Goal: Communication & Community: Ask a question

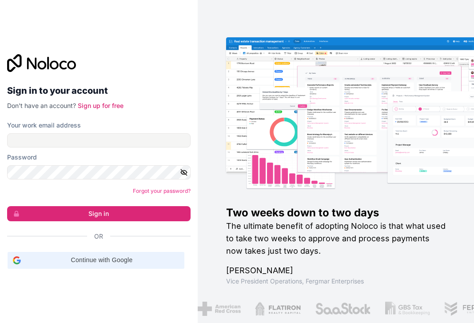
click at [111, 259] on span "Continue with Google" at bounding box center [101, 260] width 155 height 9
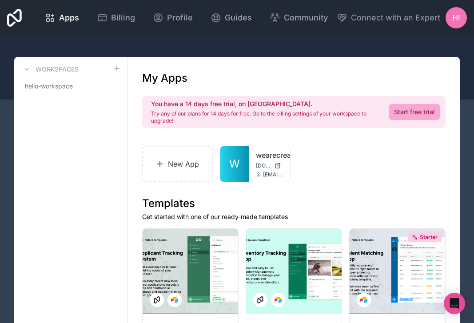
click at [456, 16] on span "H!" at bounding box center [457, 17] width 8 height 11
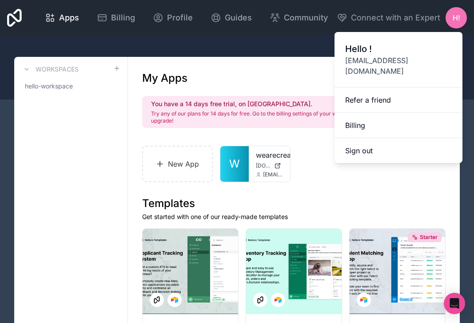
click at [295, 49] on div at bounding box center [237, 68] width 474 height 64
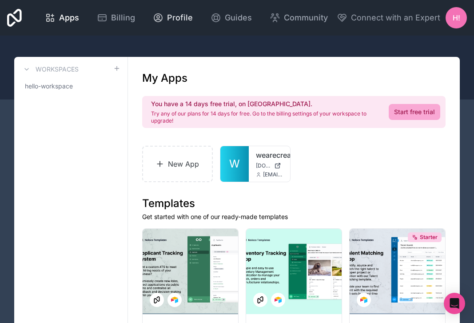
click at [193, 18] on link "Profile" at bounding box center [173, 18] width 54 height 20
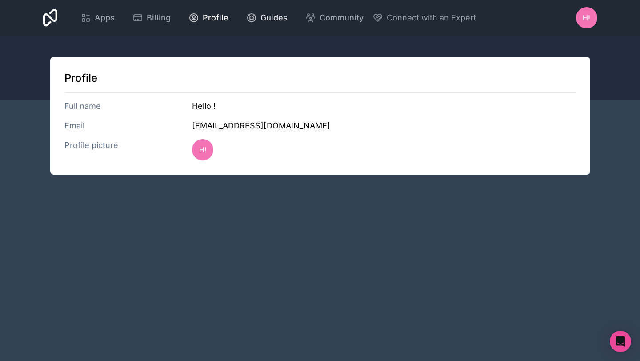
click at [283, 20] on span "Guides" at bounding box center [274, 18] width 27 height 12
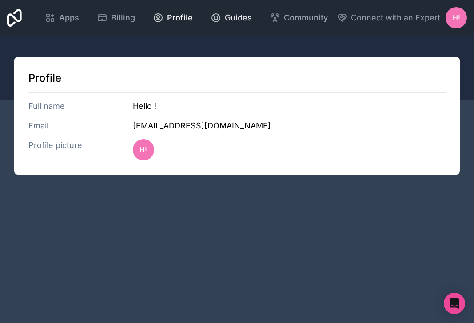
click at [237, 15] on span "Guides" at bounding box center [238, 18] width 27 height 12
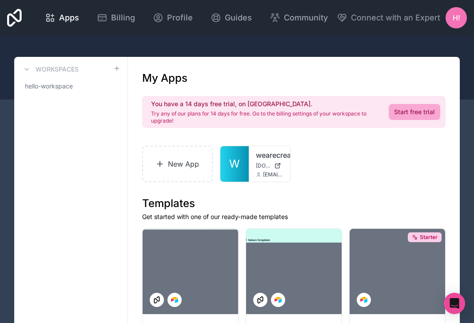
scroll to position [24, 0]
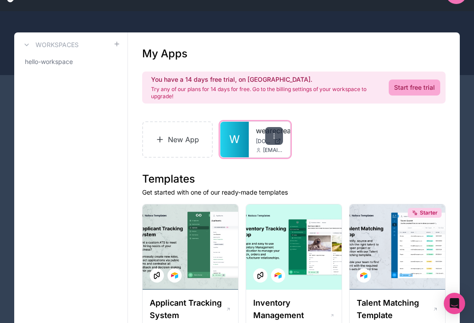
click at [272, 144] on div at bounding box center [274, 136] width 18 height 18
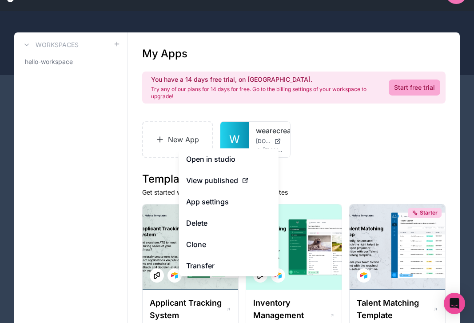
click at [346, 140] on div "New App W wearecreativeco [DOMAIN_NAME] [EMAIL_ADDRESS][DOMAIN_NAME]" at bounding box center [294, 139] width 304 height 36
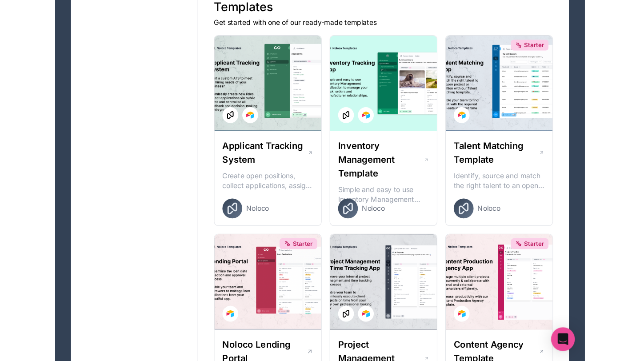
scroll to position [0, 0]
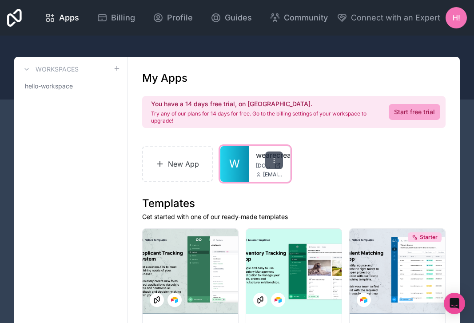
click at [277, 156] on div at bounding box center [274, 161] width 18 height 18
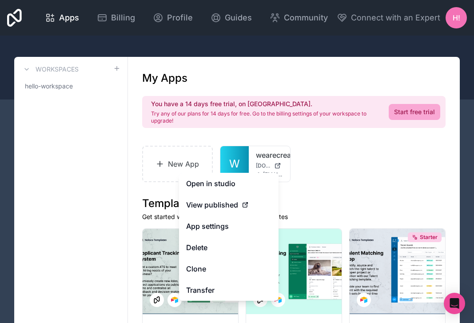
click at [314, 177] on div "New App W wearecreativeco wearecreativeco.noloco.co hello@wearecreative.co" at bounding box center [294, 164] width 304 height 36
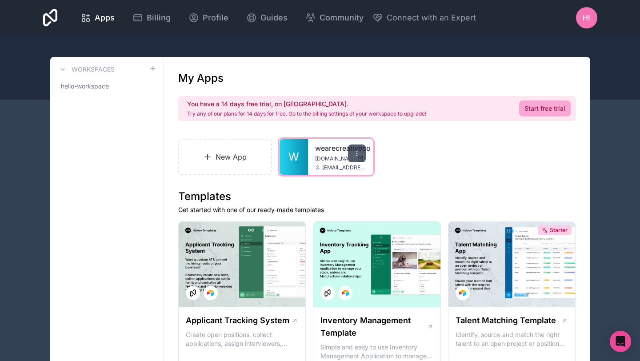
click at [362, 151] on div at bounding box center [357, 154] width 18 height 18
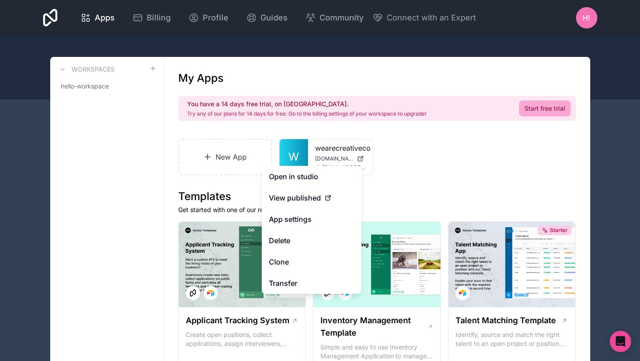
click at [394, 166] on div "New App W wearecreativeco wearecreativeco.noloco.co hello@wearecreative.co" at bounding box center [377, 157] width 398 height 36
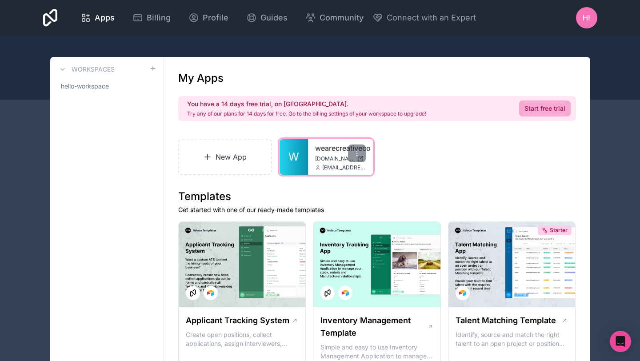
click at [336, 160] on span "wearecreativeco.noloco.co" at bounding box center [334, 158] width 38 height 7
click at [360, 150] on icon at bounding box center [357, 153] width 7 height 7
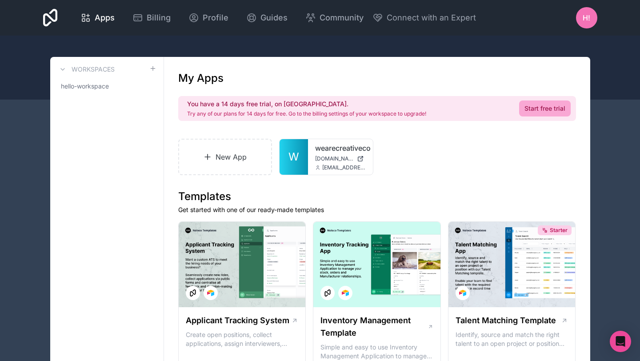
click at [407, 156] on div "New App W wearecreativeco wearecreativeco.noloco.co hello@wearecreative.co" at bounding box center [377, 157] width 398 height 36
click at [396, 149] on div "New App W wearecreativeco wearecreativeco.noloco.co hello@wearecreative.co" at bounding box center [377, 157] width 398 height 36
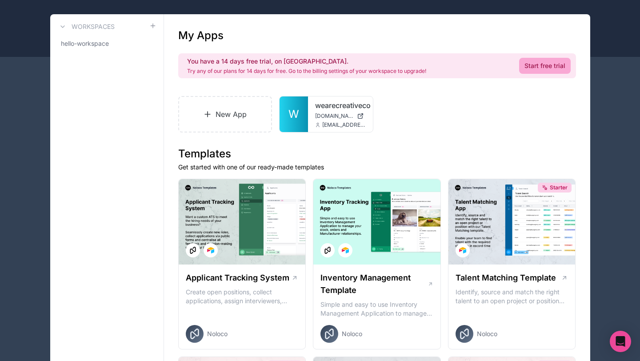
scroll to position [44, 0]
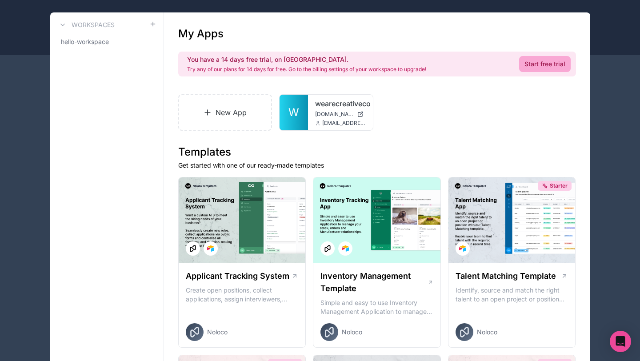
click at [348, 108] on div "W wearecreativeco wearecreativeco.noloco.co hello@wearecreative.co" at bounding box center [326, 113] width 93 height 36
click at [0, 0] on icon at bounding box center [0, 0] width 0 height 0
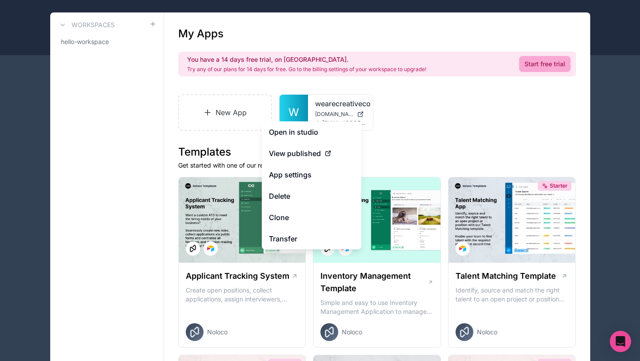
click at [336, 198] on button "Delete" at bounding box center [312, 195] width 100 height 21
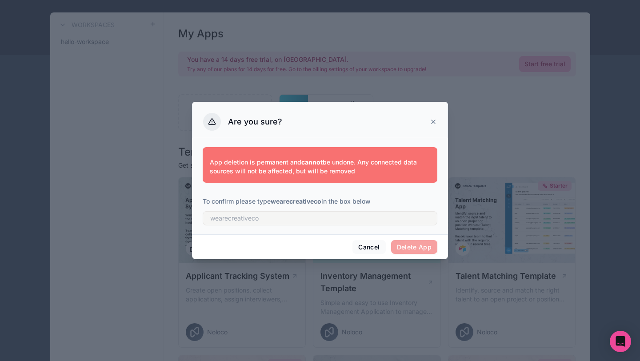
click at [432, 121] on icon at bounding box center [433, 121] width 7 height 7
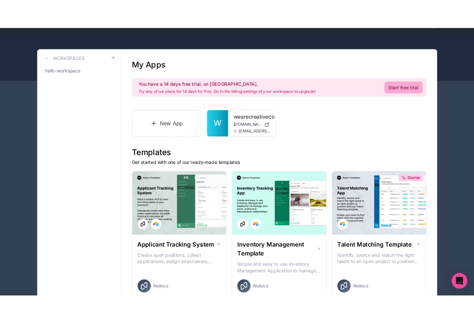
scroll to position [28, 0]
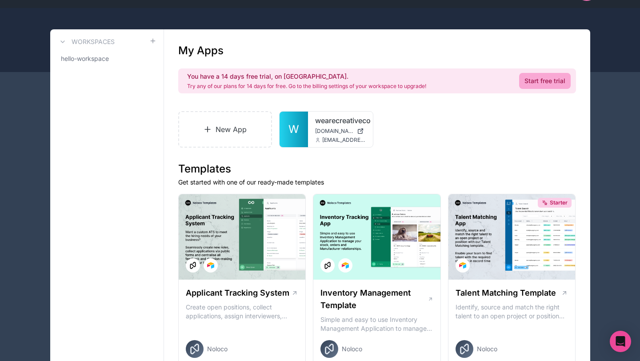
click at [364, 119] on div "W wearecreativeco wearecreativeco.noloco.co hello@wearecreative.co" at bounding box center [326, 130] width 93 height 36
click at [0, 0] on icon at bounding box center [0, 0] width 0 height 0
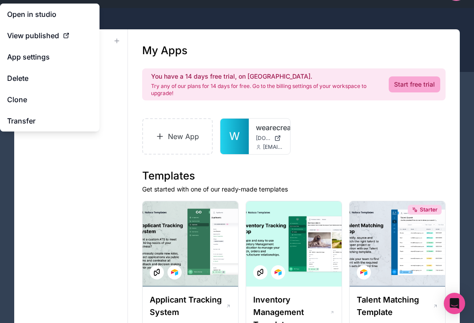
click at [298, 131] on div "New App W wearecreativeco wearecreativeco.noloco.co hello@wearecreative.co" at bounding box center [294, 136] width 304 height 36
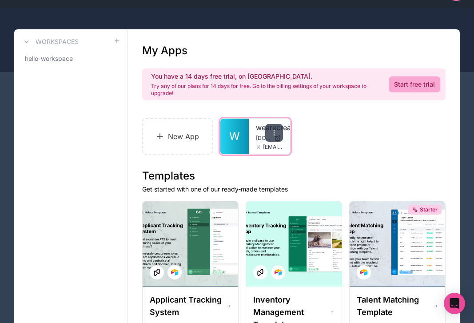
click at [274, 130] on icon at bounding box center [274, 132] width 7 height 7
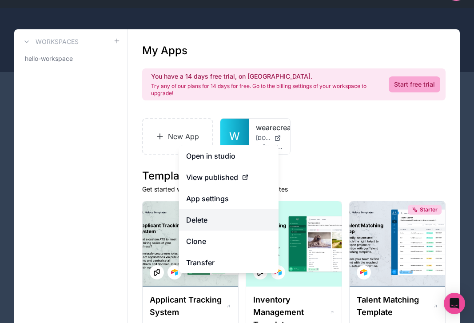
click at [219, 218] on button "Delete" at bounding box center [229, 219] width 100 height 21
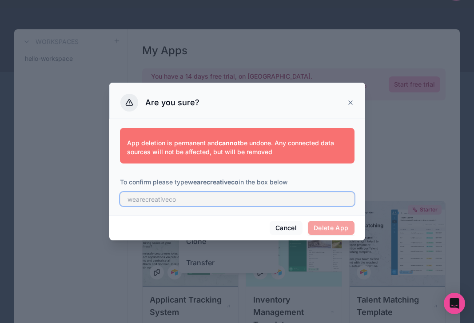
click at [280, 202] on input "text" at bounding box center [237, 199] width 235 height 14
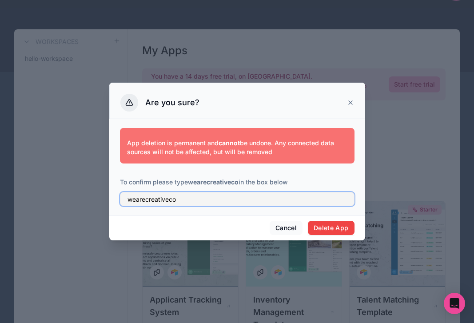
type input "wearecreativeco"
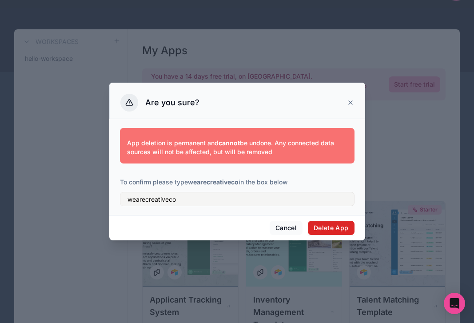
click at [331, 232] on button "Delete App" at bounding box center [331, 228] width 47 height 14
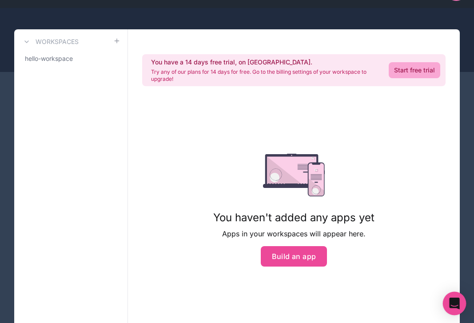
click at [454, 303] on icon "Open Intercom Messenger" at bounding box center [455, 304] width 10 height 12
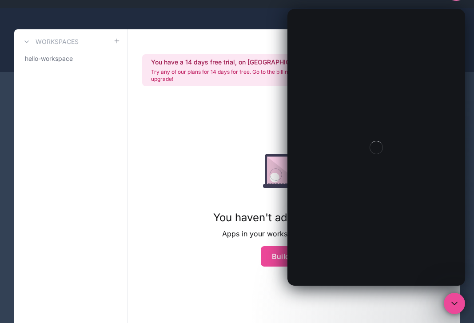
scroll to position [0, 0]
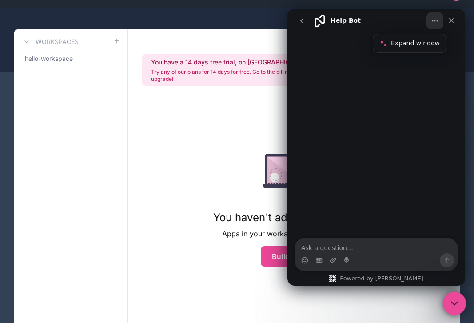
click at [433, 22] on icon "Home" at bounding box center [435, 20] width 7 height 7
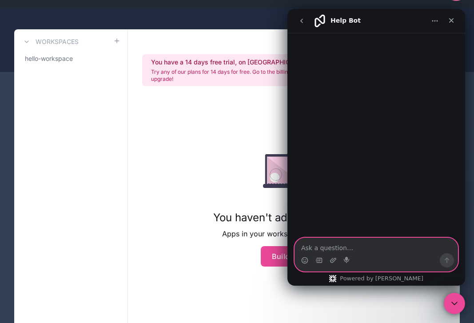
click at [329, 246] on textarea "Ask a question…" at bounding box center [376, 245] width 163 height 15
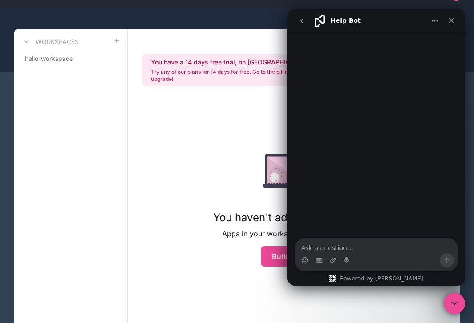
click at [301, 19] on icon "go back" at bounding box center [301, 20] width 7 height 7
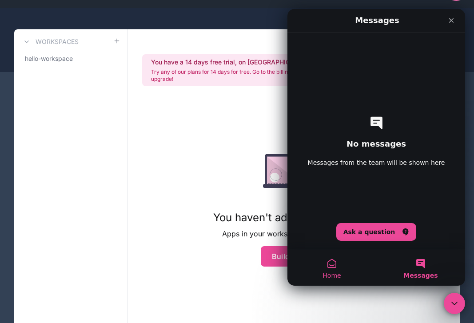
click at [346, 261] on button "Home" at bounding box center [332, 268] width 89 height 36
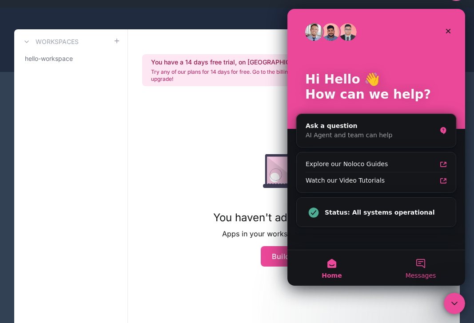
click at [407, 264] on button "Messages" at bounding box center [421, 268] width 89 height 36
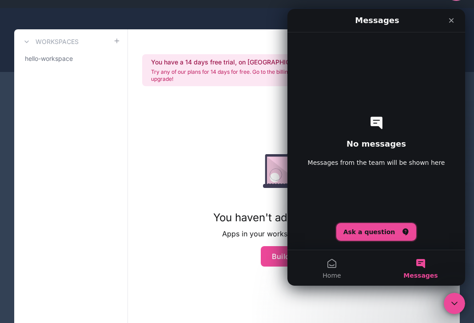
click at [364, 230] on button "Ask a question" at bounding box center [377, 232] width 80 height 18
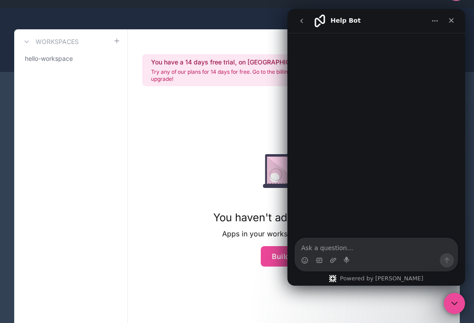
click at [357, 245] on textarea "Ask a question…" at bounding box center [376, 245] width 163 height 15
type textarea "Please assist in deleting account"
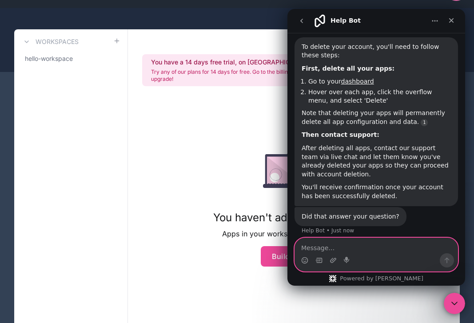
scroll to position [65, 0]
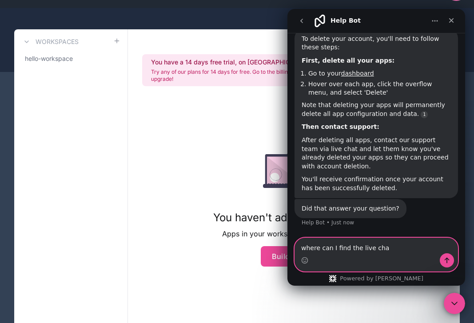
type textarea "where can I find the live chat"
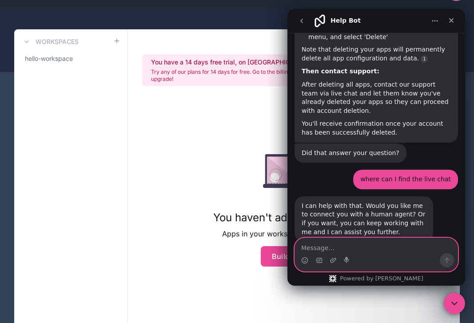
scroll to position [145, 0]
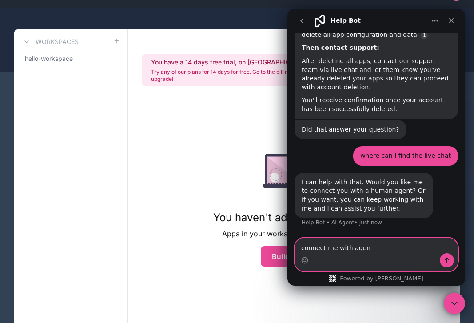
type textarea "connect me with agent"
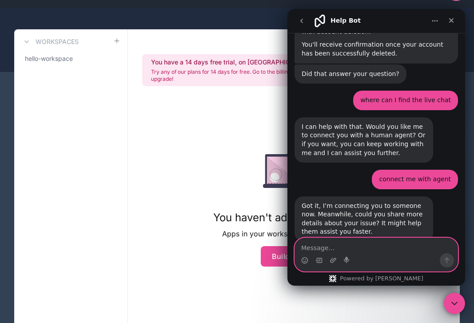
scroll to position [224, 0]
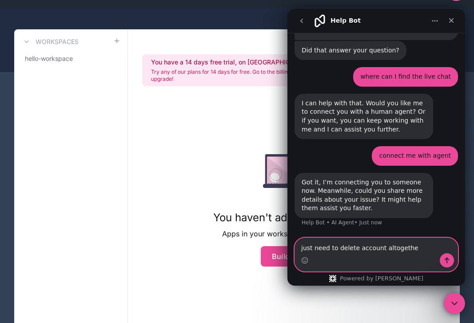
type textarea "just need to delete account altogether"
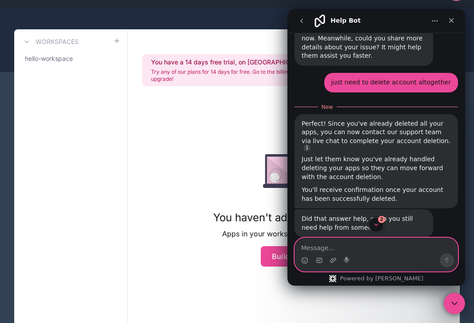
scroll to position [398, 0]
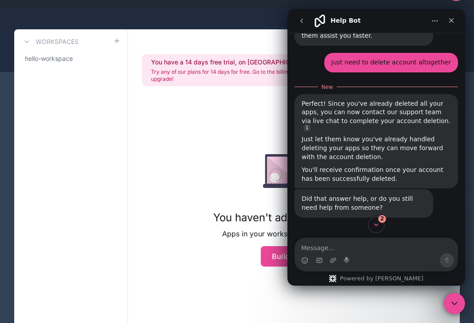
click at [377, 230] on button "2" at bounding box center [376, 225] width 16 height 16
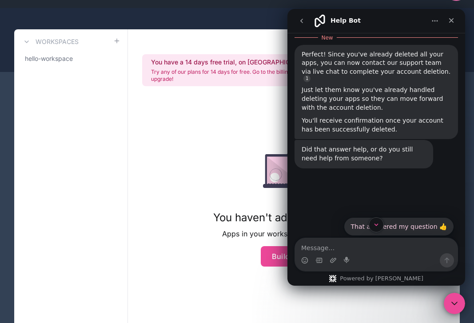
scroll to position [473, 0]
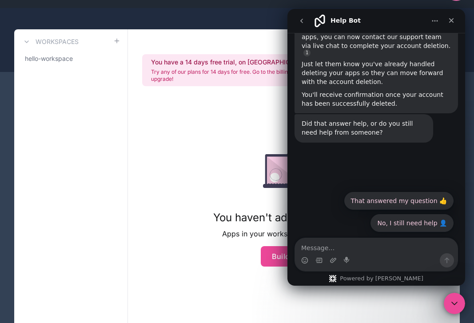
click at [439, 26] on button "Home" at bounding box center [435, 20] width 17 height 17
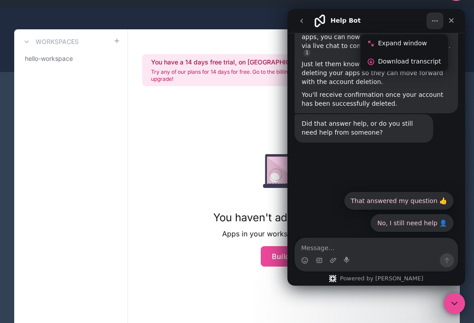
click at [305, 22] on icon "go back" at bounding box center [301, 20] width 7 height 7
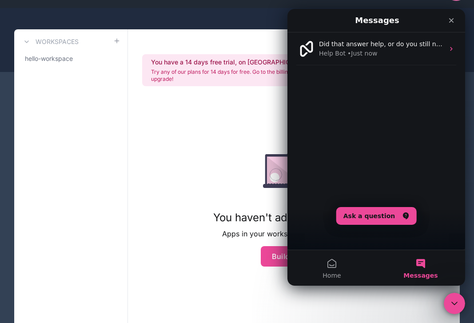
scroll to position [438, 0]
click at [323, 263] on button "Home" at bounding box center [332, 268] width 89 height 36
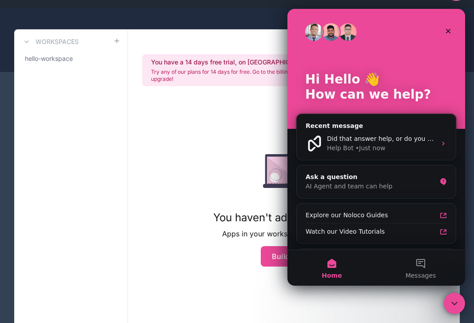
click at [315, 32] on img "Intercom messenger" at bounding box center [314, 32] width 18 height 18
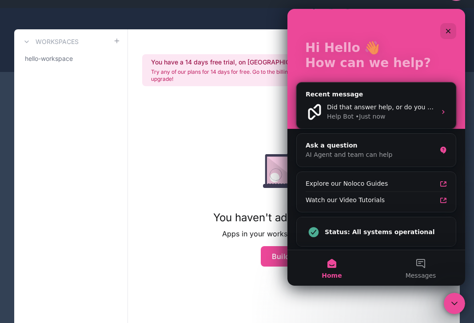
scroll to position [33, 0]
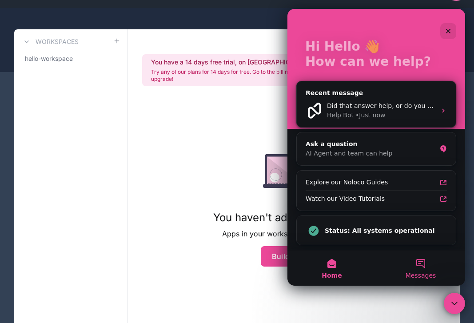
click at [408, 277] on span "Messages" at bounding box center [421, 276] width 31 height 6
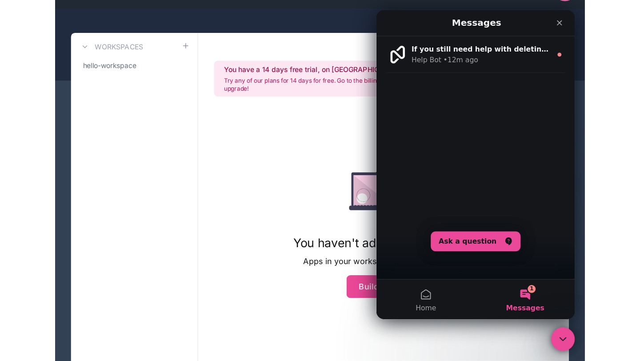
scroll to position [19, 0]
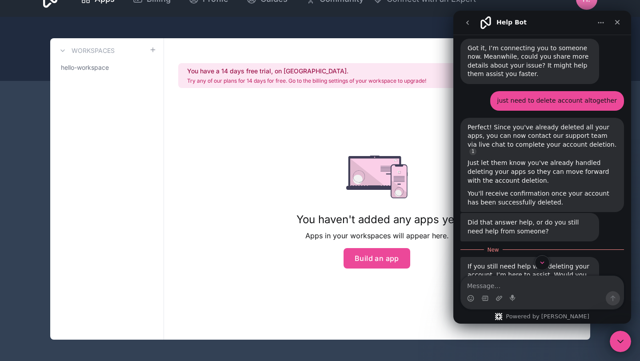
scroll to position [401, 0]
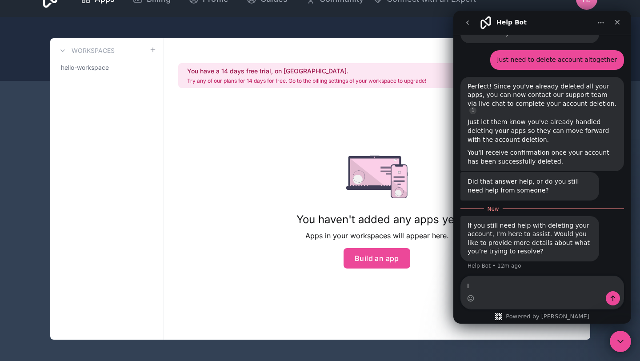
type textarea "I"
type textarea "I need confirmation of the deletion of my account"
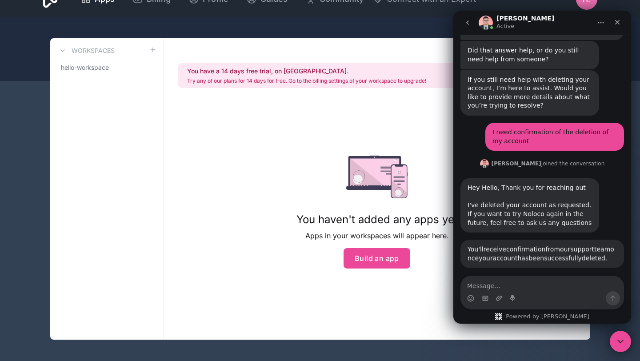
scroll to position [609, 0]
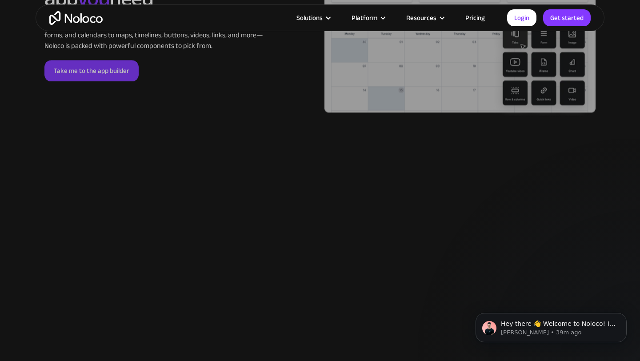
scroll to position [2026, 0]
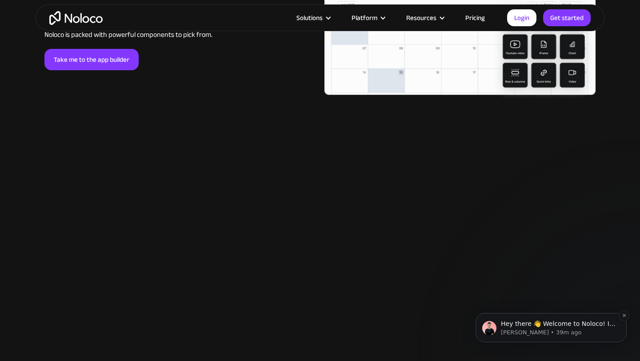
click at [526, 333] on p "[PERSON_NAME] • 39m ago" at bounding box center [558, 333] width 115 height 8
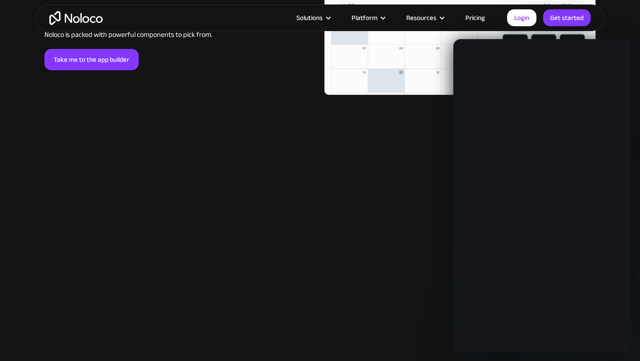
scroll to position [0, 0]
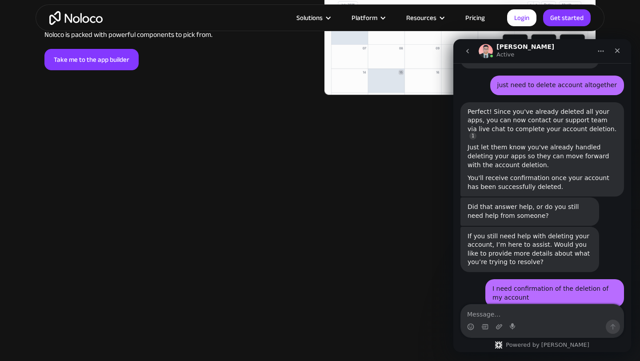
scroll to position [503, 0]
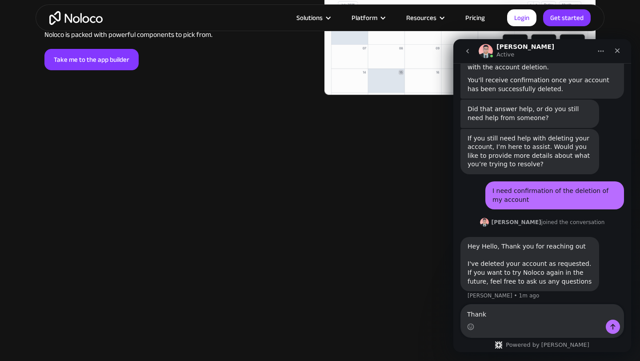
type textarea "Thanks"
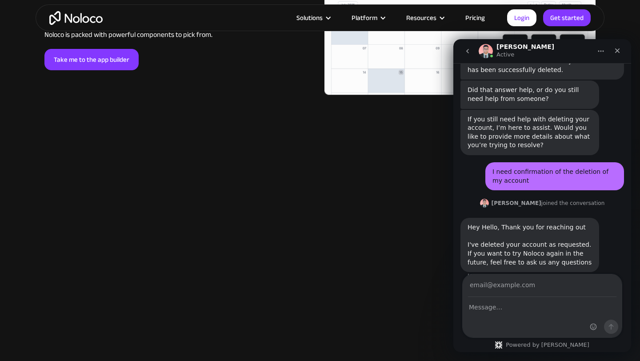
scroll to position [560, 0]
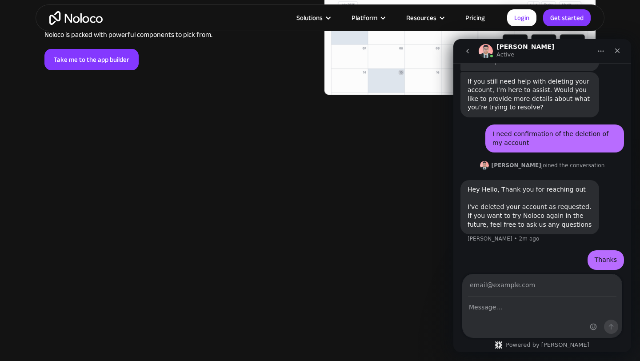
click at [470, 53] on icon "go back" at bounding box center [467, 51] width 7 height 7
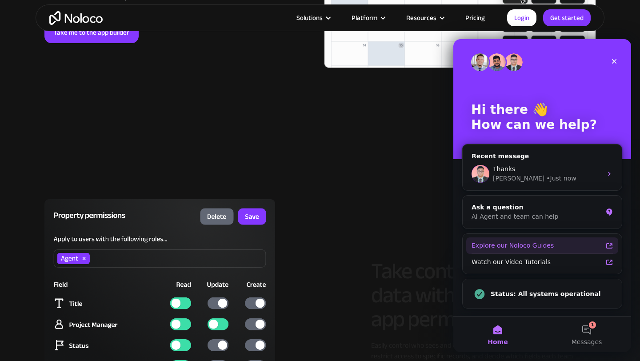
scroll to position [2076, 0]
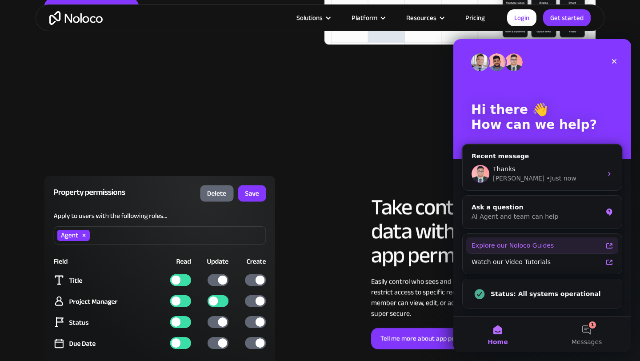
click at [519, 244] on div "Explore our Noloco Guides" at bounding box center [537, 245] width 131 height 9
